Goal: Information Seeking & Learning: Learn about a topic

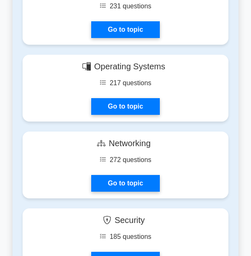
scroll to position [643, 0]
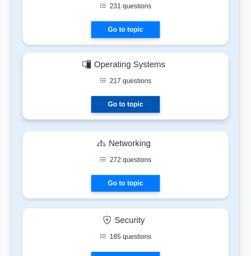
click at [138, 103] on link "Go to topic" at bounding box center [125, 104] width 69 height 17
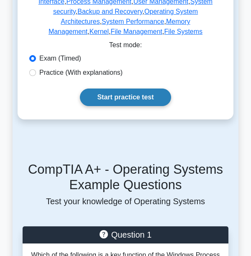
scroll to position [244, 0]
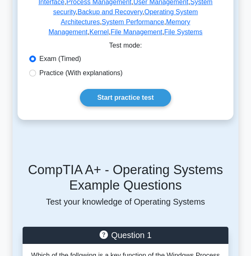
click at [94, 68] on label "Practice (With explanations)" at bounding box center [80, 73] width 83 height 10
click at [36, 70] on input "Practice (With explanations)" at bounding box center [32, 73] width 7 height 7
radio input "true"
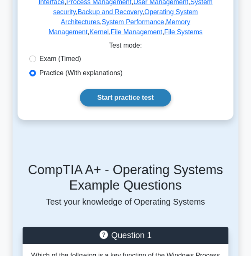
click at [99, 89] on link "Start practice test" at bounding box center [125, 98] width 91 height 18
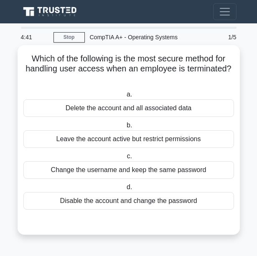
click at [98, 109] on div "Delete the account and all associated data" at bounding box center [128, 108] width 211 height 18
click at [125, 97] on input "a. Delete the account and all associated data" at bounding box center [125, 94] width 0 height 5
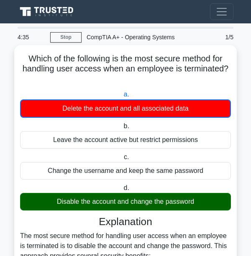
click at [106, 203] on div "Disable the account and change the password" at bounding box center [125, 202] width 211 height 18
click at [122, 191] on input "d. Disable the account and change the password" at bounding box center [122, 187] width 0 height 5
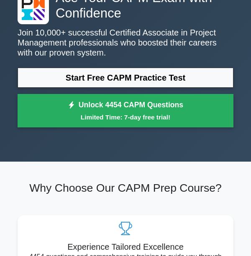
scroll to position [53, 0]
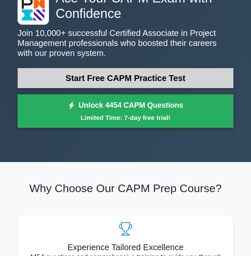
click at [124, 85] on link "Start Free CAPM Practice Test" at bounding box center [126, 78] width 216 height 20
